Goal: Use online tool/utility

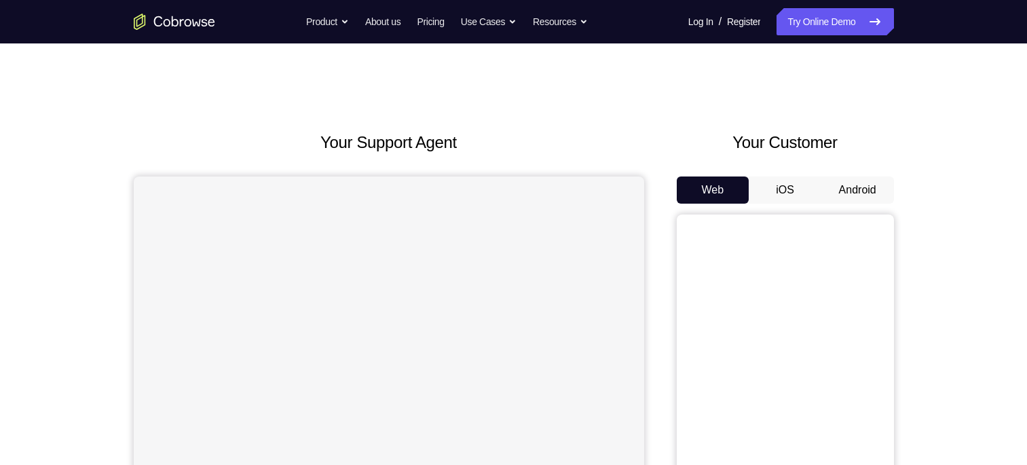
click at [867, 186] on button "Android" at bounding box center [858, 190] width 73 height 27
click at [864, 187] on button "Android" at bounding box center [858, 190] width 73 height 27
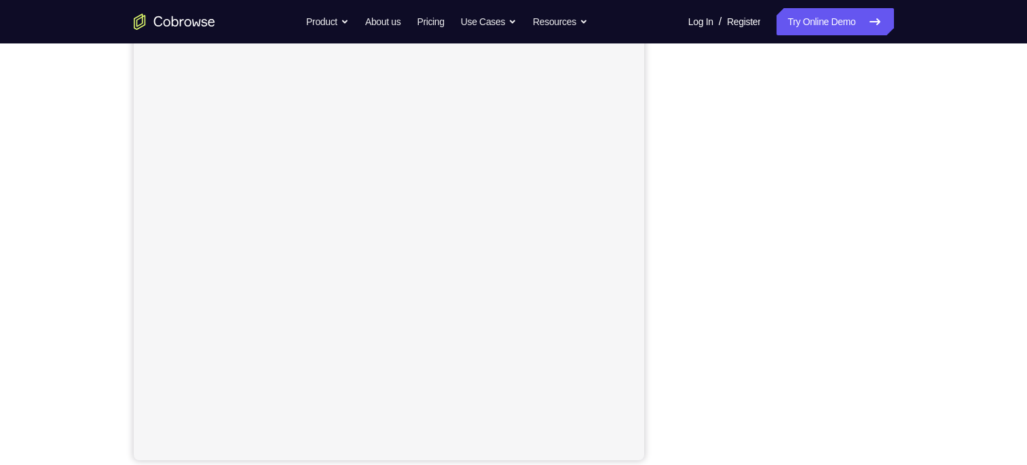
scroll to position [171, 0]
